Goal: Transaction & Acquisition: Purchase product/service

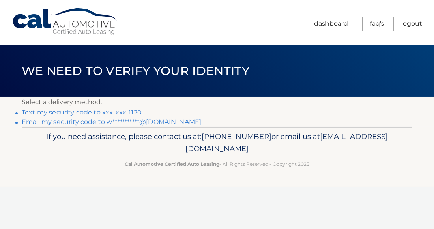
click at [88, 110] on link "Text my security code to xxx-xxx-1120" at bounding box center [82, 111] width 120 height 7
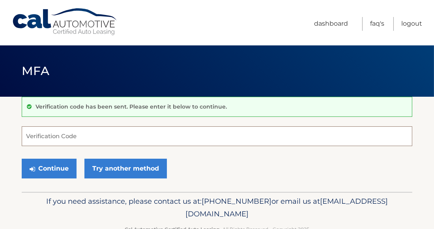
click at [47, 132] on input "Verification Code" at bounding box center [217, 136] width 390 height 20
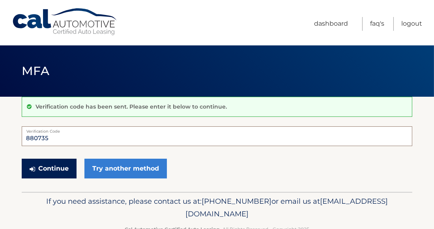
type input "880735"
click at [50, 166] on button "Continue" at bounding box center [49, 168] width 55 height 20
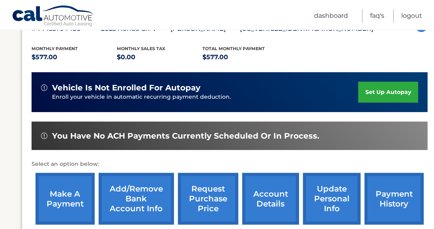
scroll to position [157, 0]
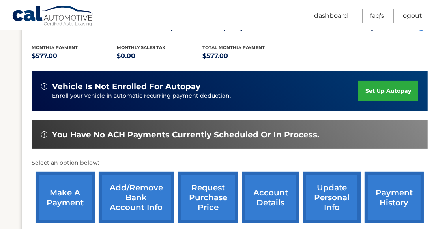
click at [75, 191] on link "make a payment" at bounding box center [64, 197] width 59 height 52
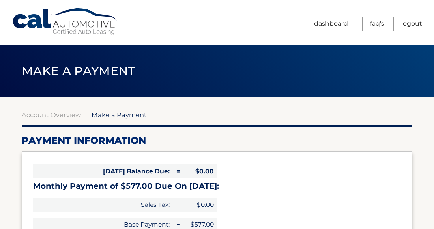
select select "MjRiZGRkZjktOGNhMC00NzNjLWJjNDktZjc0YmM4YjJjOWI0"
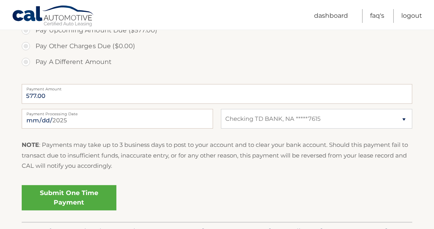
scroll to position [283, 0]
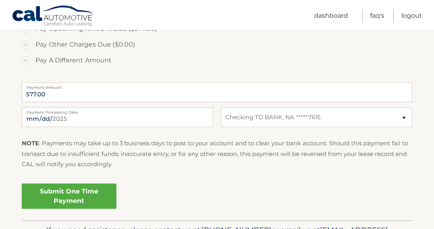
click at [65, 191] on link "Submit One Time Payment" at bounding box center [69, 195] width 95 height 25
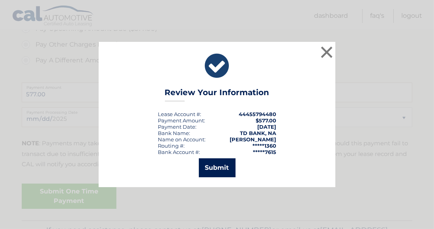
click at [213, 164] on button "Submit" at bounding box center [217, 167] width 37 height 19
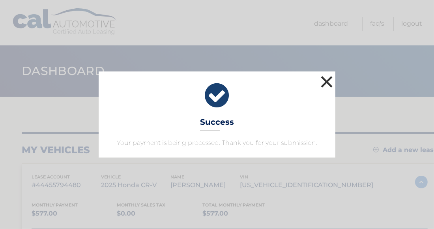
click at [326, 86] on button "×" at bounding box center [327, 82] width 16 height 16
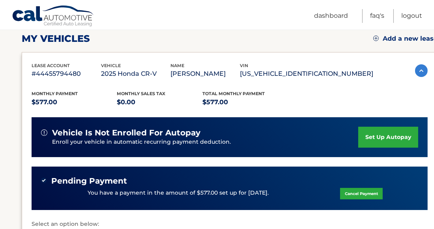
scroll to position [126, 0]
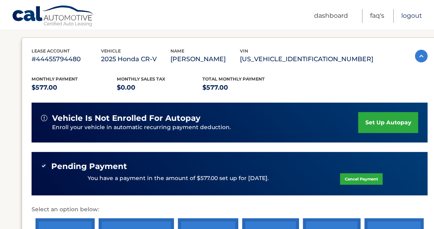
click at [416, 14] on link "Logout" at bounding box center [411, 16] width 21 height 14
